Goal: Find specific page/section: Find specific page/section

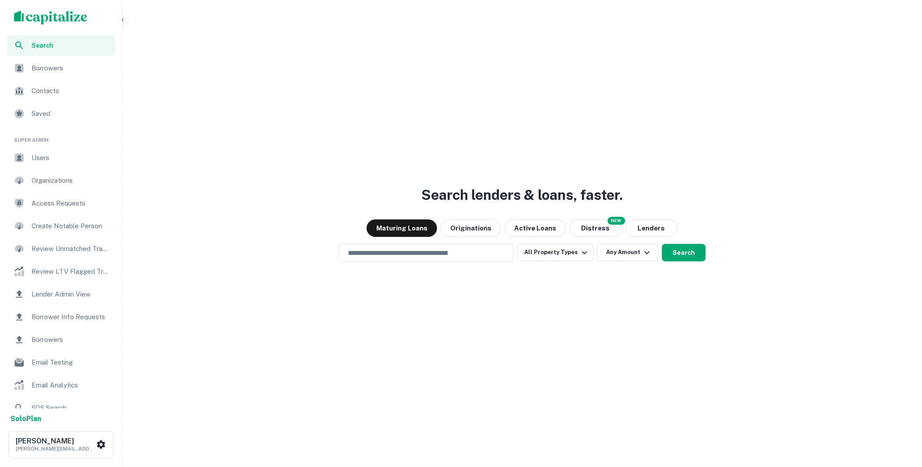
click at [72, 316] on span "Borrower Info Requests" at bounding box center [71, 317] width 78 height 11
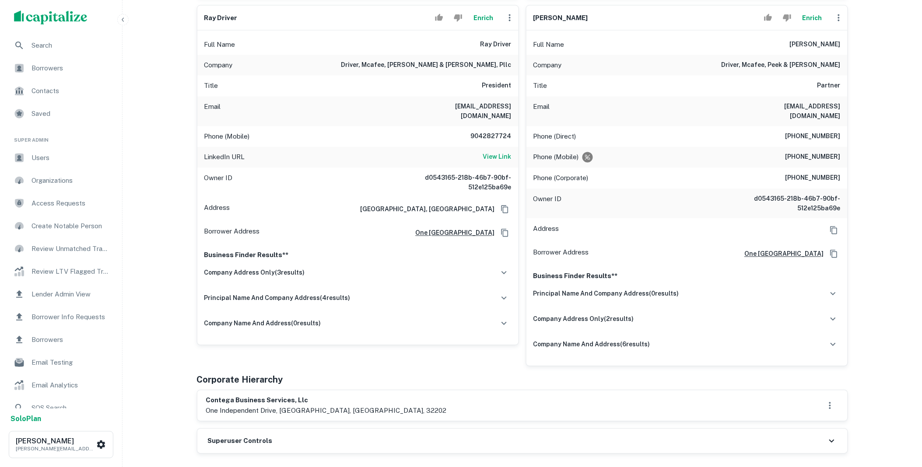
scroll to position [713, 0]
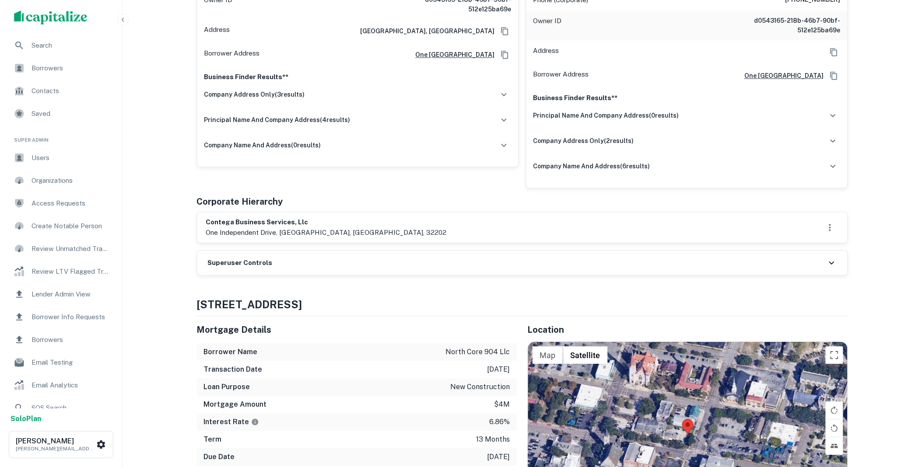
click at [315, 251] on div "Superuser Controls" at bounding box center [522, 263] width 650 height 25
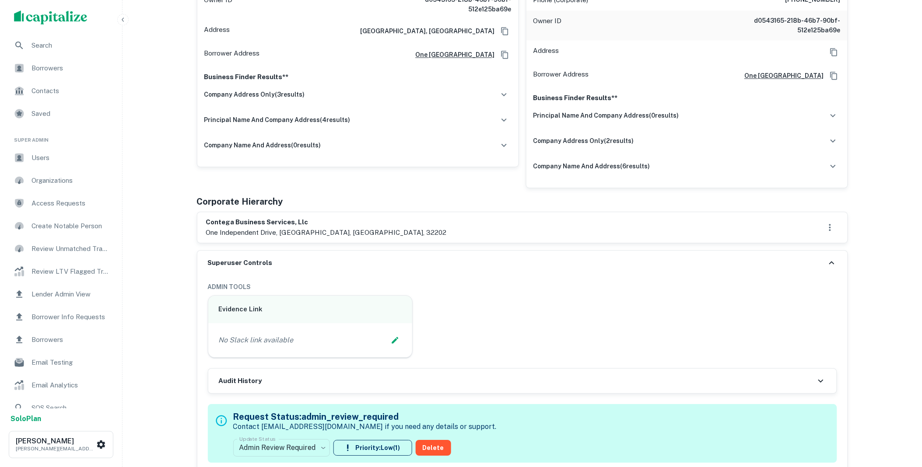
click at [315, 251] on div "Superuser Controls" at bounding box center [522, 263] width 650 height 25
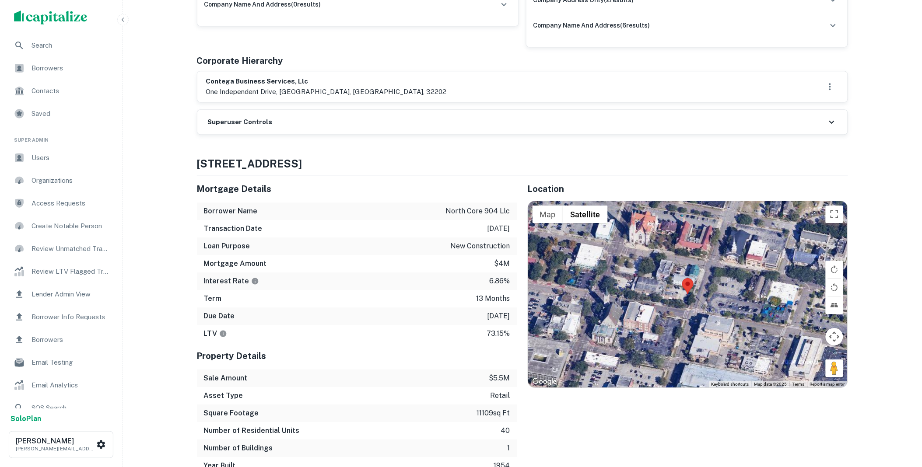
scroll to position [1248, 0]
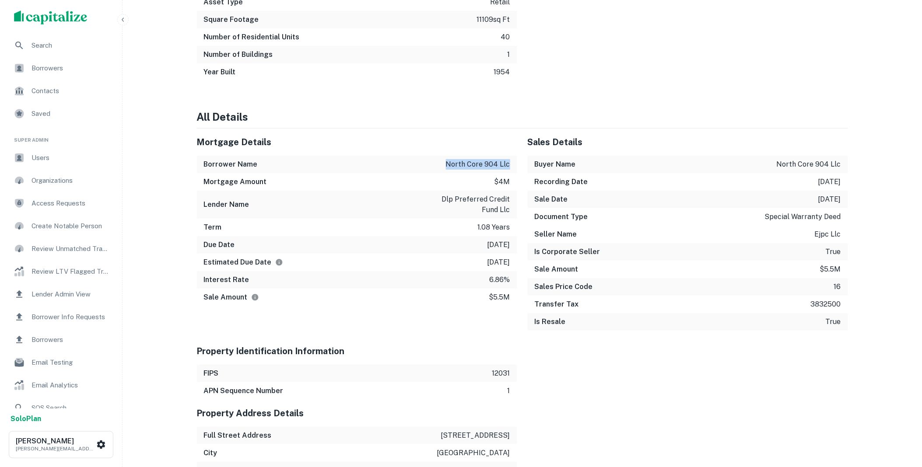
drag, startPoint x: 443, startPoint y: 149, endPoint x: 514, endPoint y: 149, distance: 71.3
click at [514, 156] on div "Borrower Name north core 904 llc" at bounding box center [357, 165] width 320 height 18
copy p "north core 904 llc"
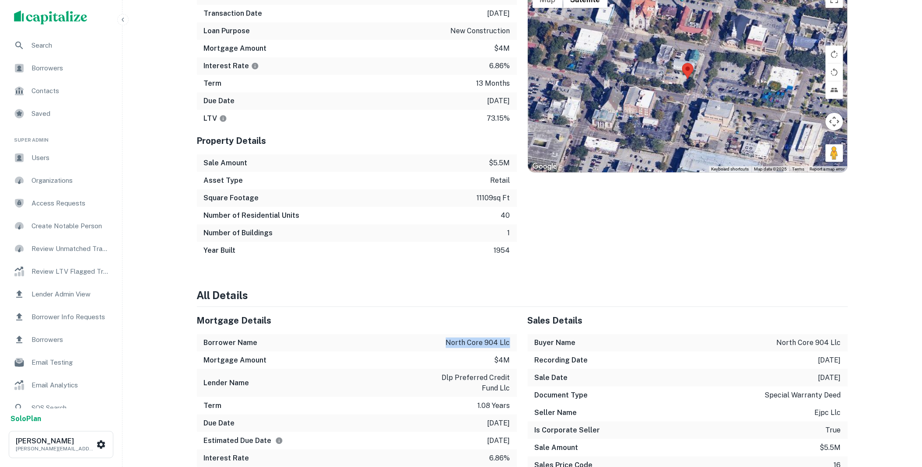
scroll to position [0, 0]
